Goal: Find specific page/section: Find specific page/section

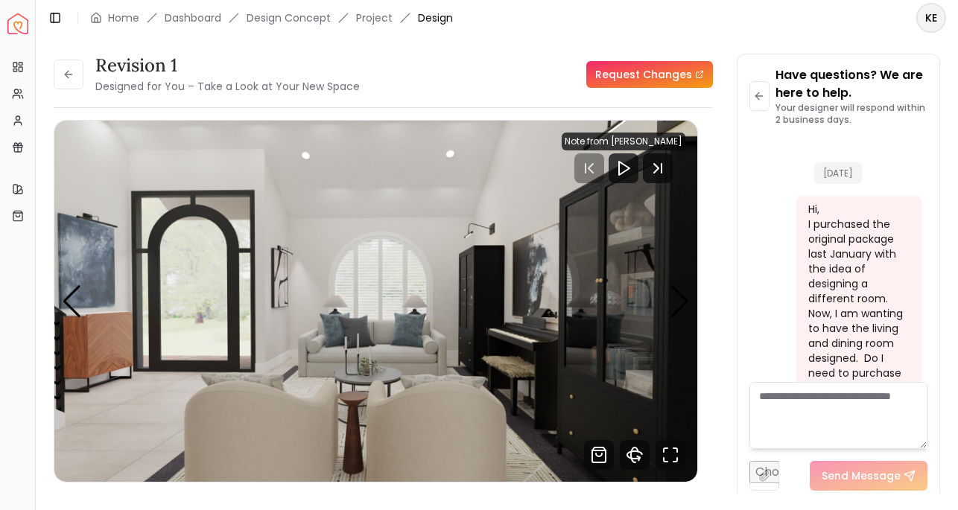
scroll to position [509, 0]
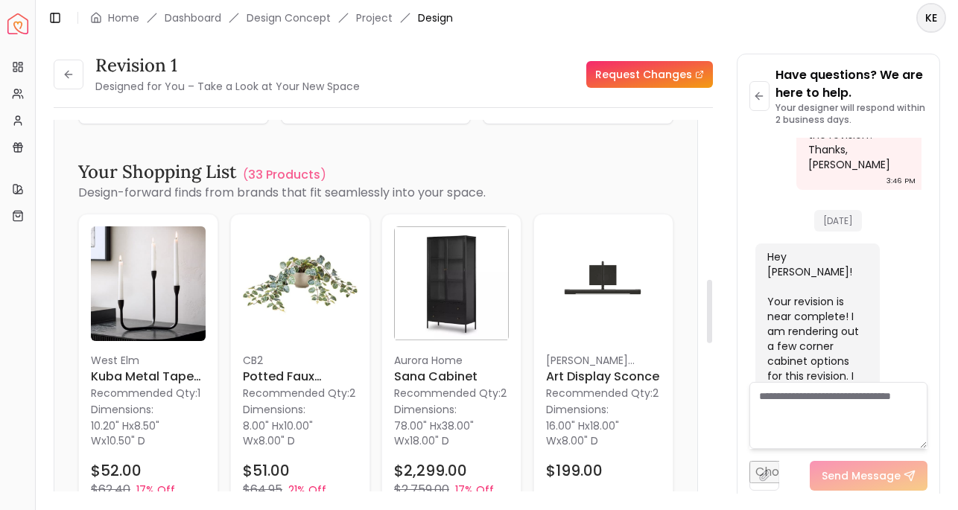
scroll to position [941, 0]
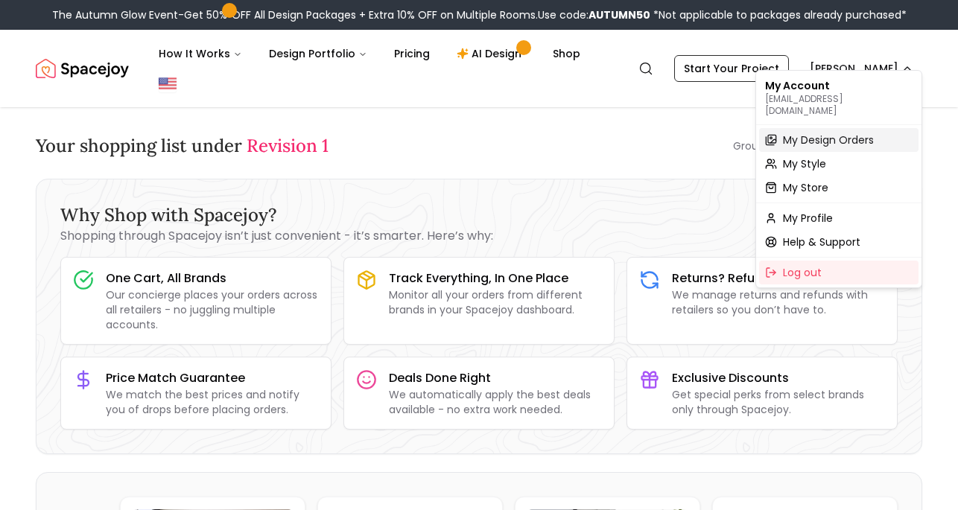
click at [801, 133] on span "My Design Orders" at bounding box center [828, 140] width 91 height 15
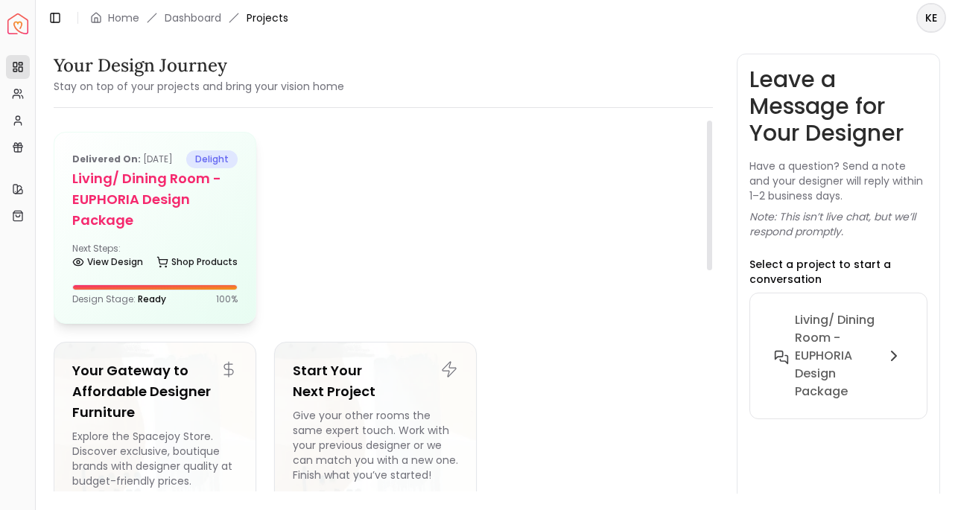
click at [153, 221] on h5 "Living/ Dining Room - EUPHORIA Design Package" at bounding box center [154, 199] width 165 height 63
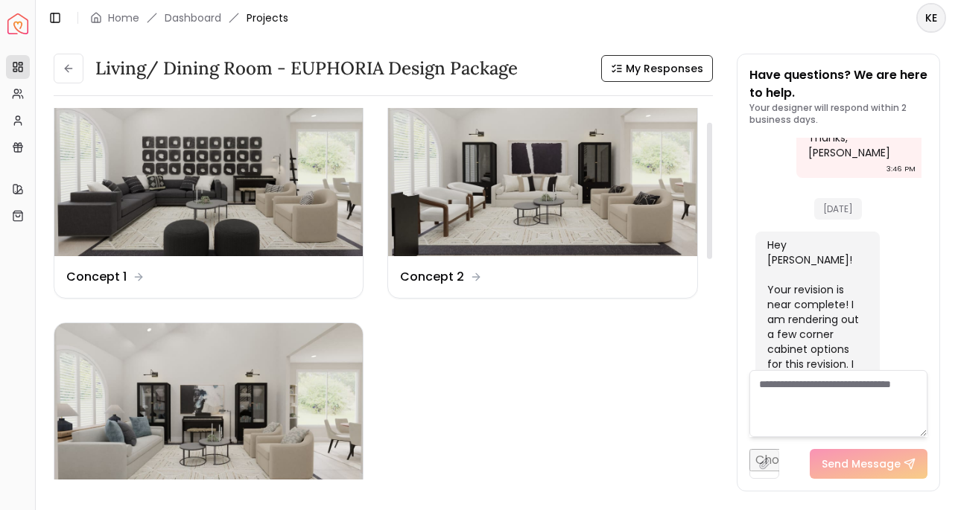
scroll to position [41, 0]
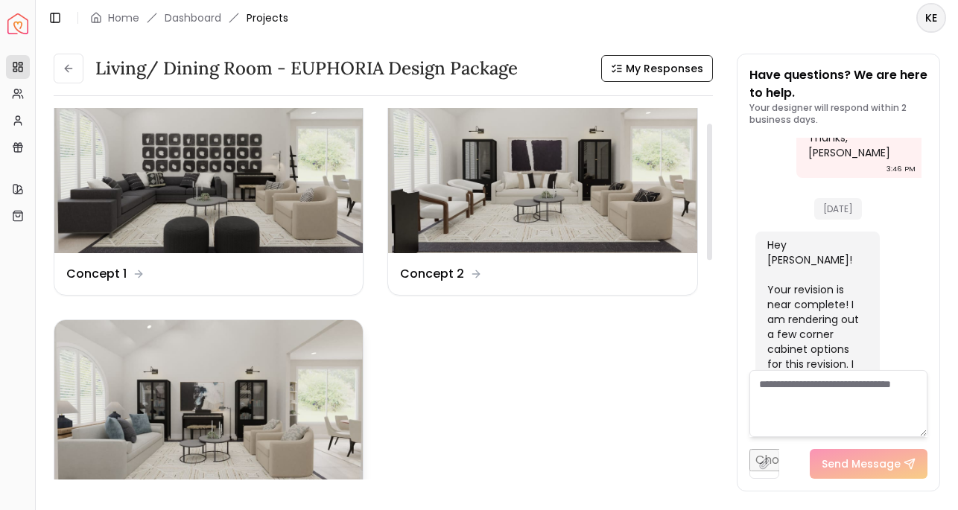
click at [243, 381] on img at bounding box center [208, 407] width 308 height 174
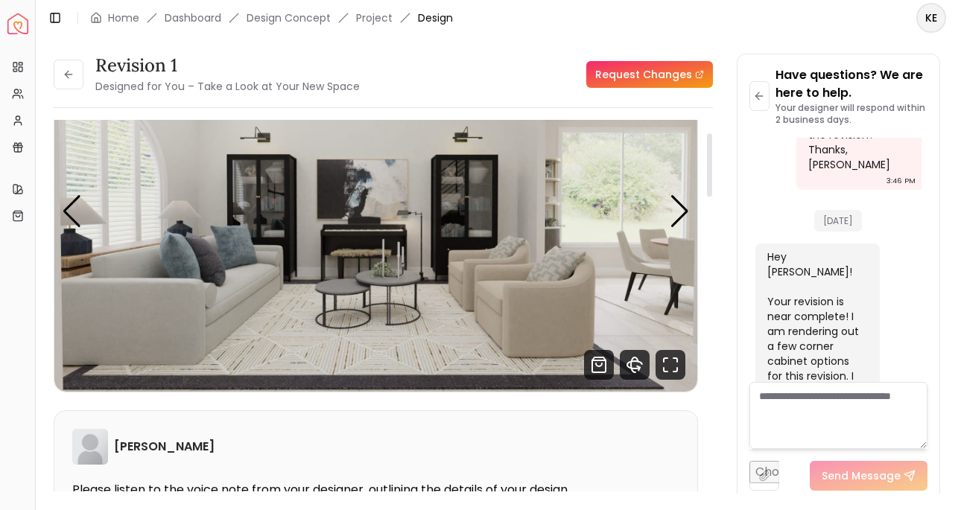
scroll to position [76, 0]
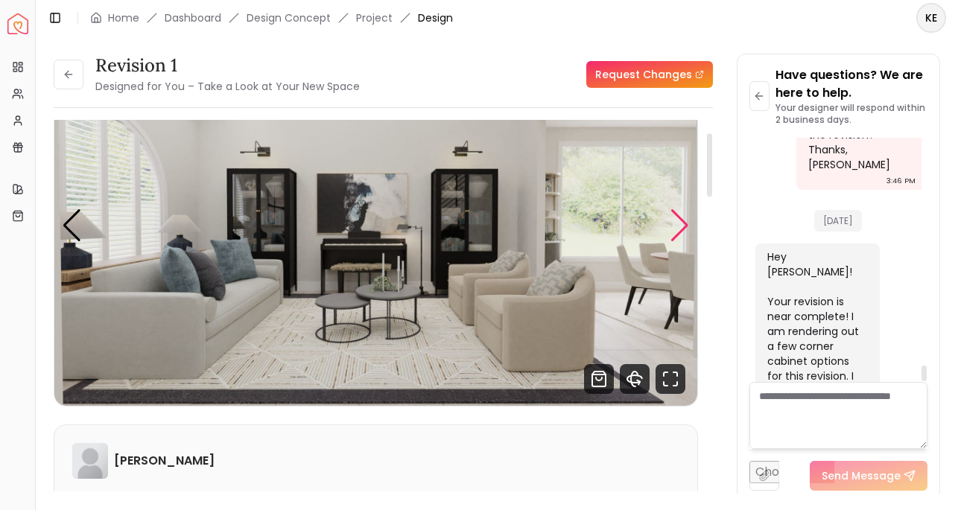
click at [681, 226] on div "Next slide" at bounding box center [679, 225] width 20 height 33
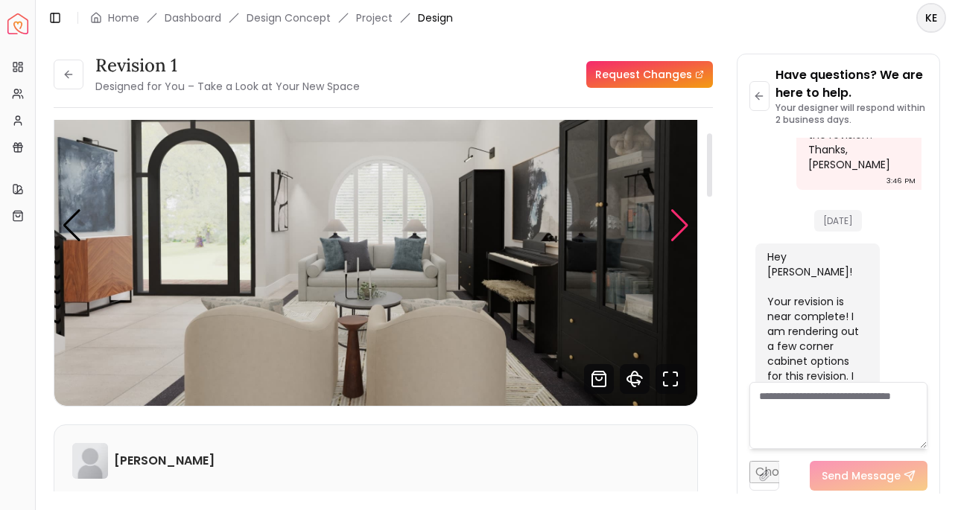
click at [676, 223] on div "Next slide" at bounding box center [679, 225] width 20 height 33
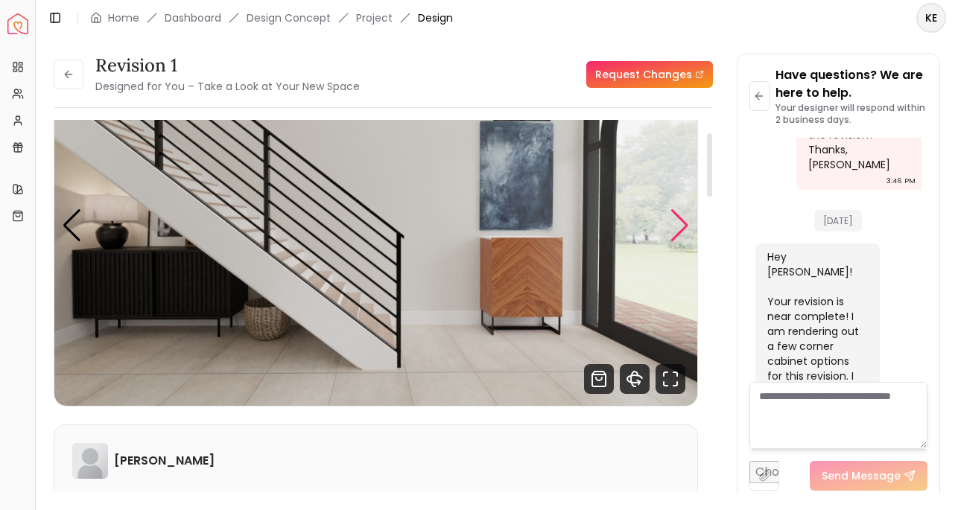
click at [676, 223] on div "Next slide" at bounding box center [679, 225] width 20 height 33
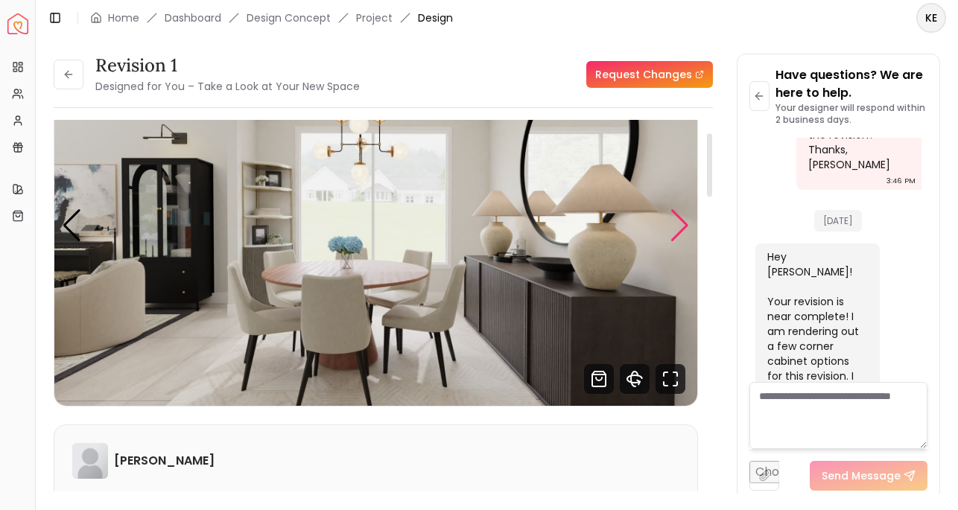
click at [674, 225] on div "Next slide" at bounding box center [679, 225] width 20 height 33
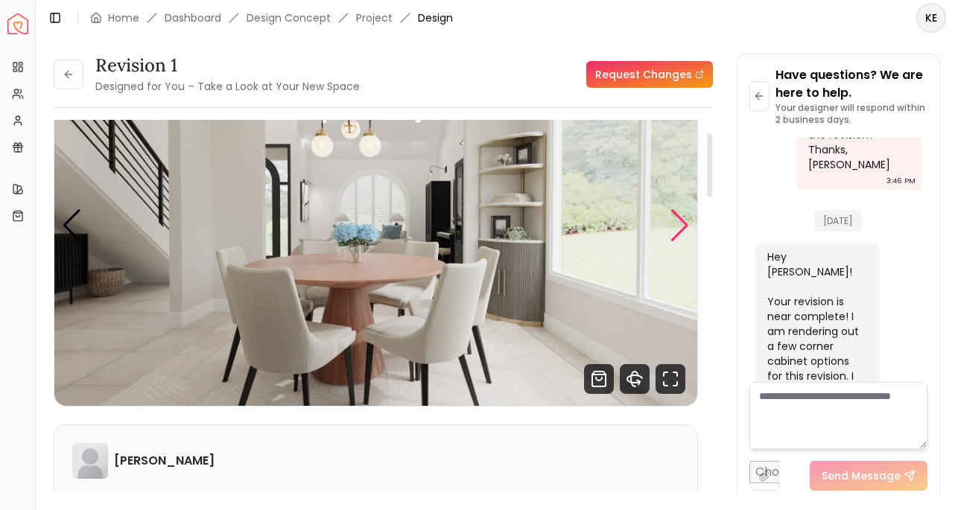
click at [674, 225] on div "Next slide" at bounding box center [679, 225] width 20 height 33
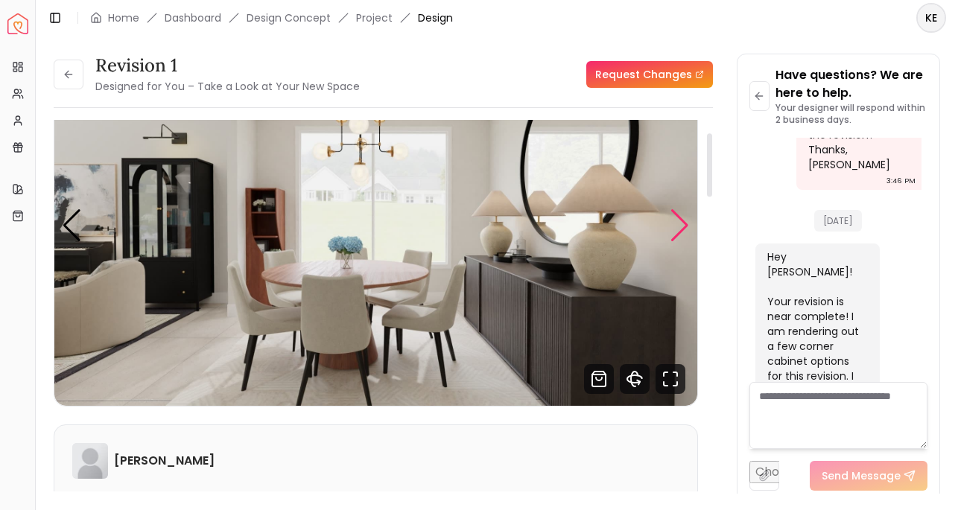
click at [674, 225] on div "Next slide" at bounding box center [679, 225] width 20 height 33
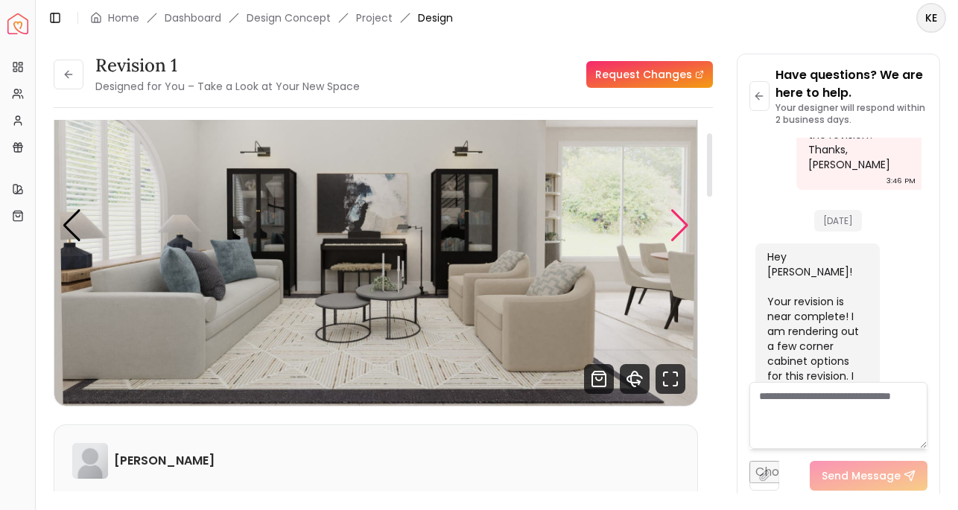
click at [674, 225] on div "Next slide" at bounding box center [679, 225] width 20 height 33
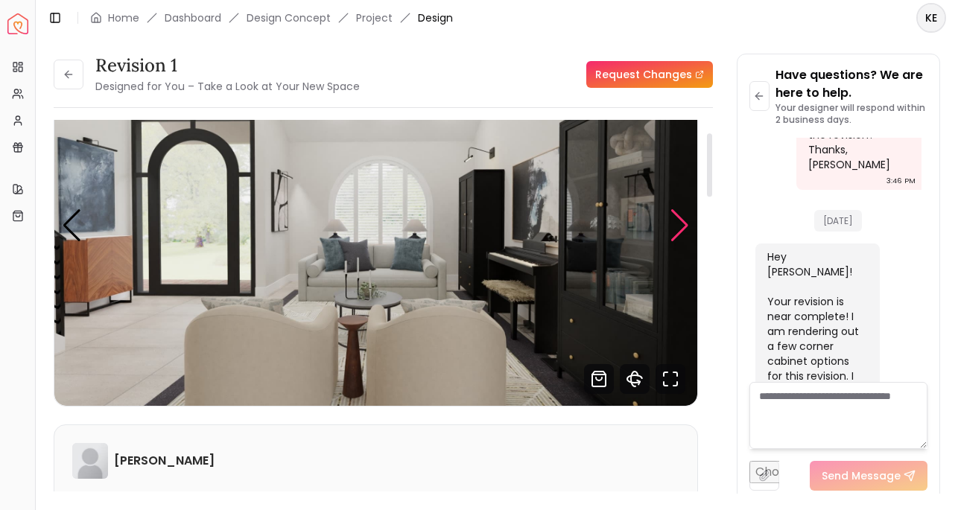
click at [674, 225] on div "Next slide" at bounding box center [679, 225] width 20 height 33
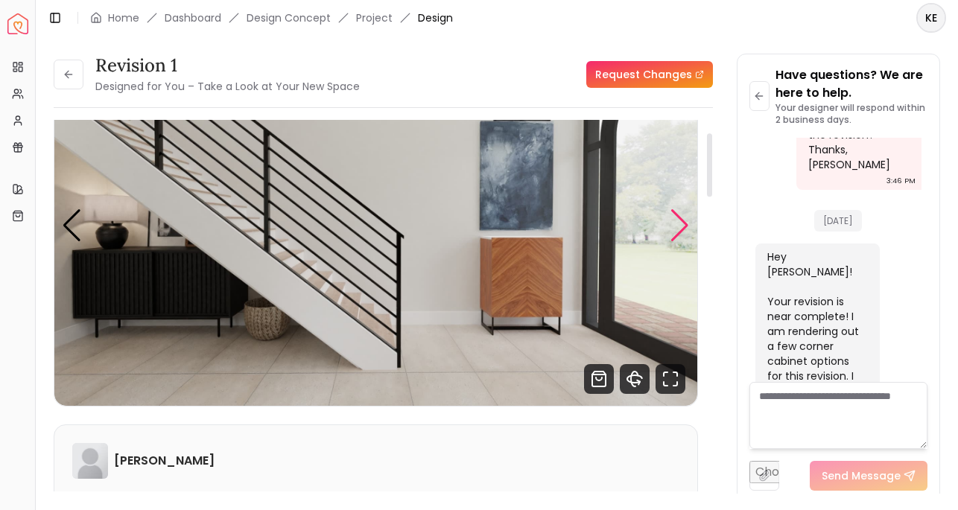
click at [674, 225] on div "Next slide" at bounding box center [679, 225] width 20 height 33
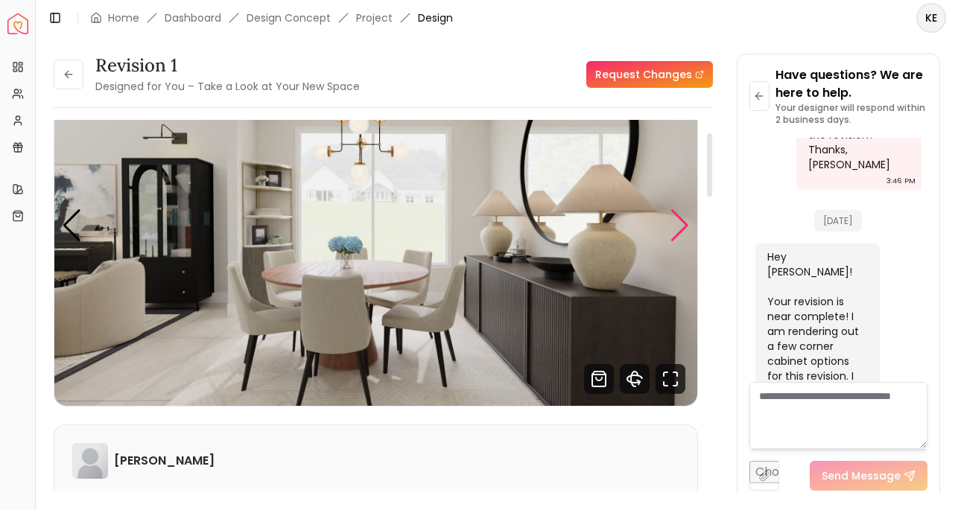
click at [674, 225] on div "Next slide" at bounding box center [679, 225] width 20 height 33
